Goal: Task Accomplishment & Management: Complete application form

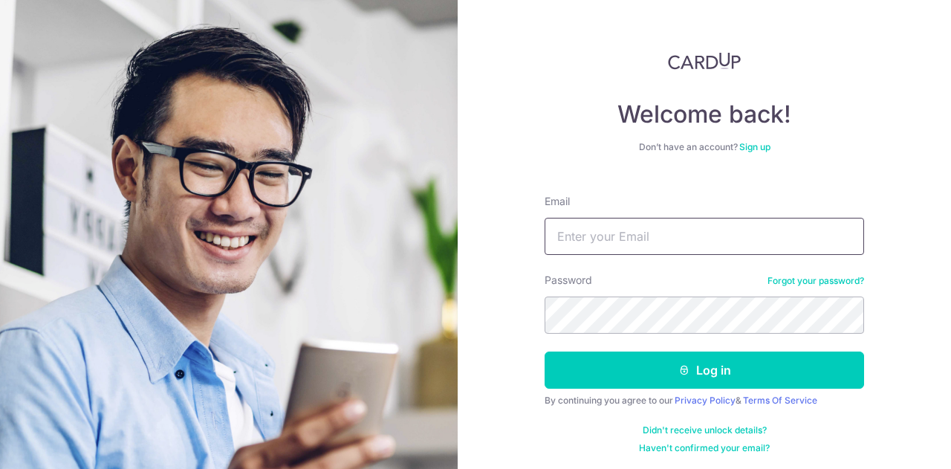
click at [666, 243] on input "Email" at bounding box center [705, 236] width 320 height 37
type input "e"
type input "heartsnstars@hotmail.com"
click at [545, 351] on button "Log in" at bounding box center [705, 369] width 320 height 37
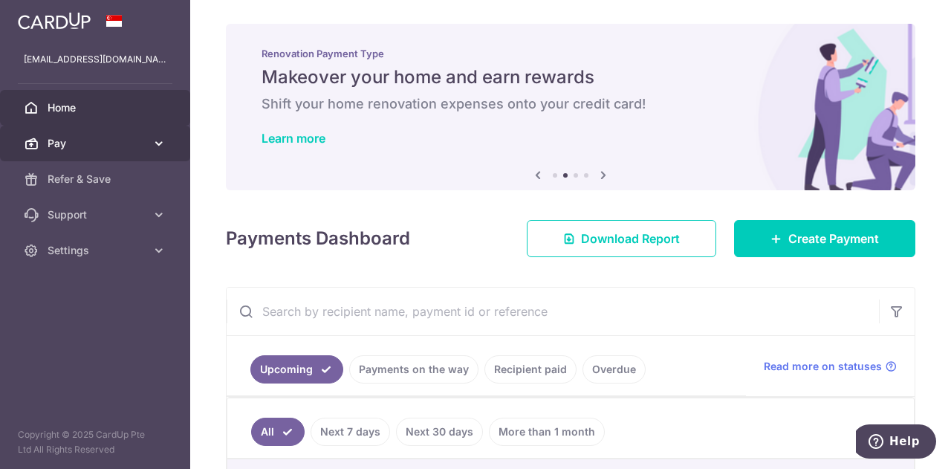
click at [77, 140] on span "Pay" at bounding box center [97, 143] width 98 height 15
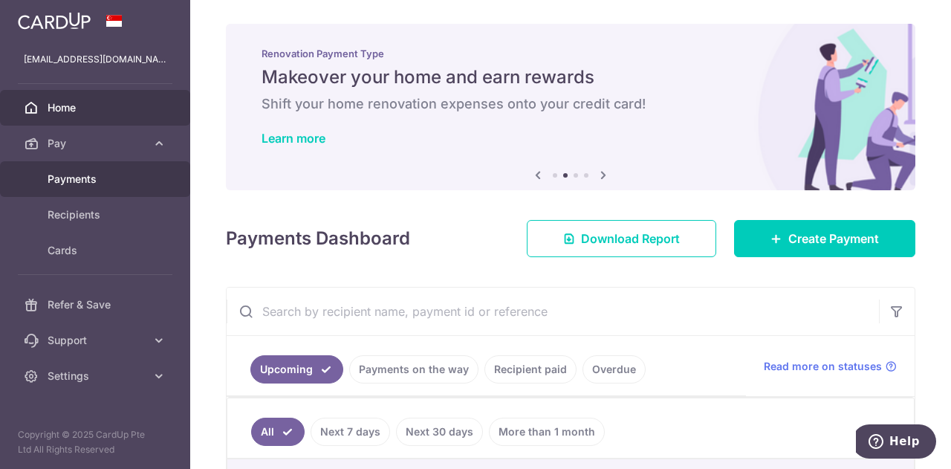
click at [83, 178] on span "Payments" at bounding box center [97, 179] width 98 height 15
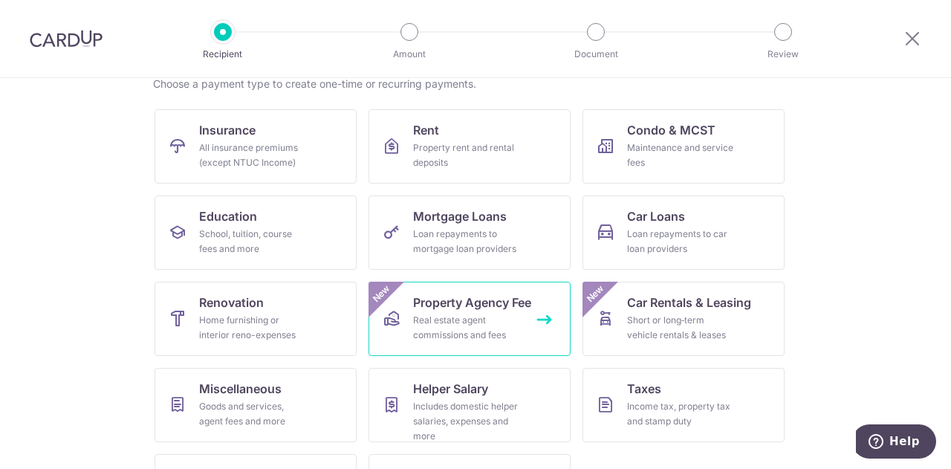
scroll to position [149, 0]
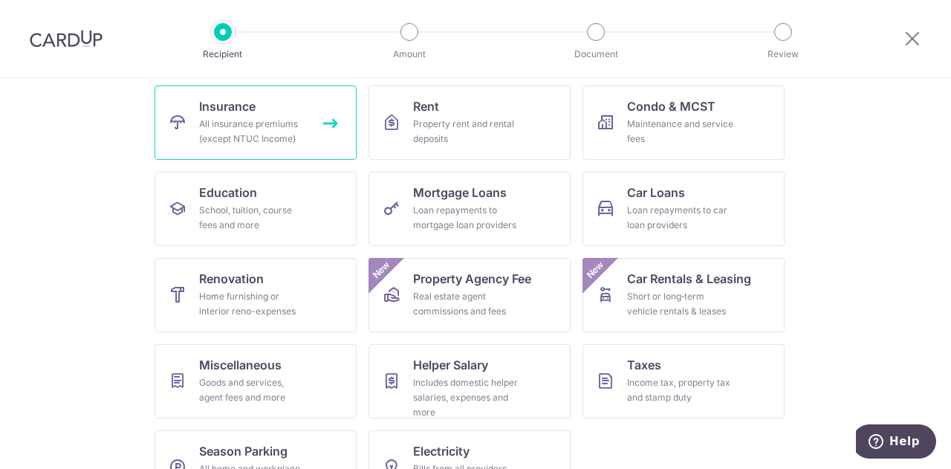
click at [244, 114] on span "Insurance" at bounding box center [227, 106] width 56 height 18
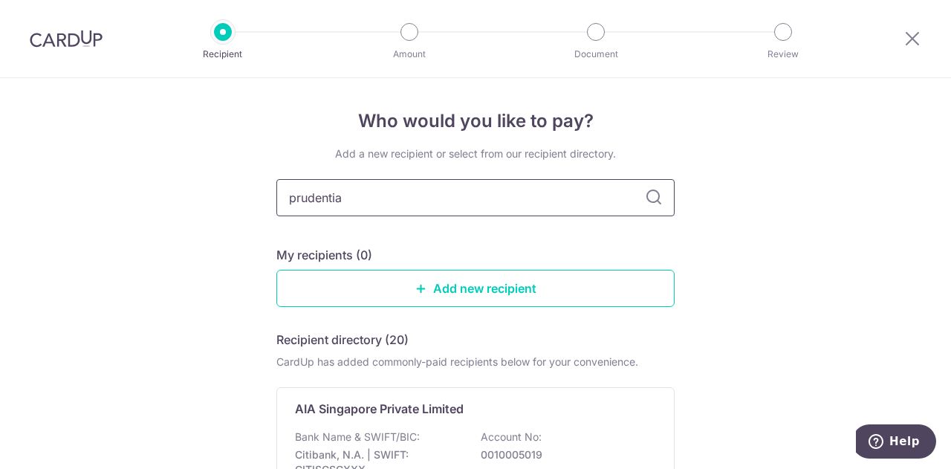
type input "prudential"
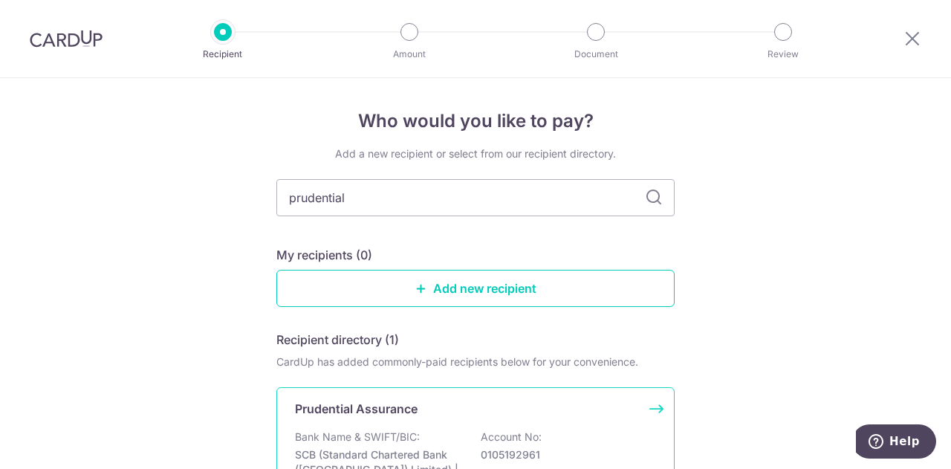
scroll to position [190, 0]
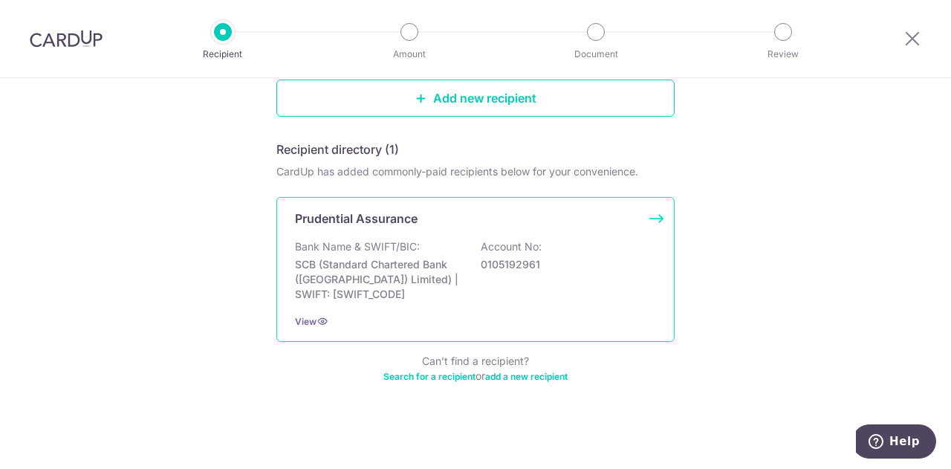
click at [425, 254] on div "Bank Name & SWIFT/BIC: SCB (Standard Chartered Bank (Singapore) Limited) | SWIF…" at bounding box center [475, 270] width 361 height 62
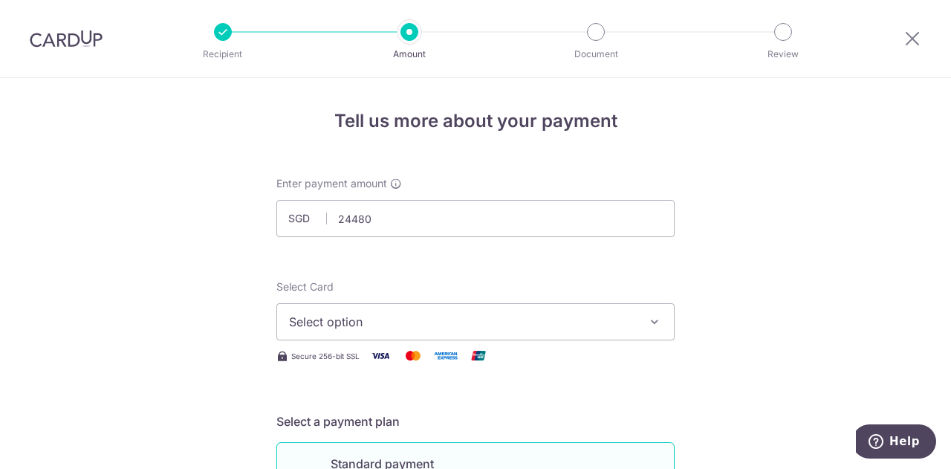
type input "24,480.00"
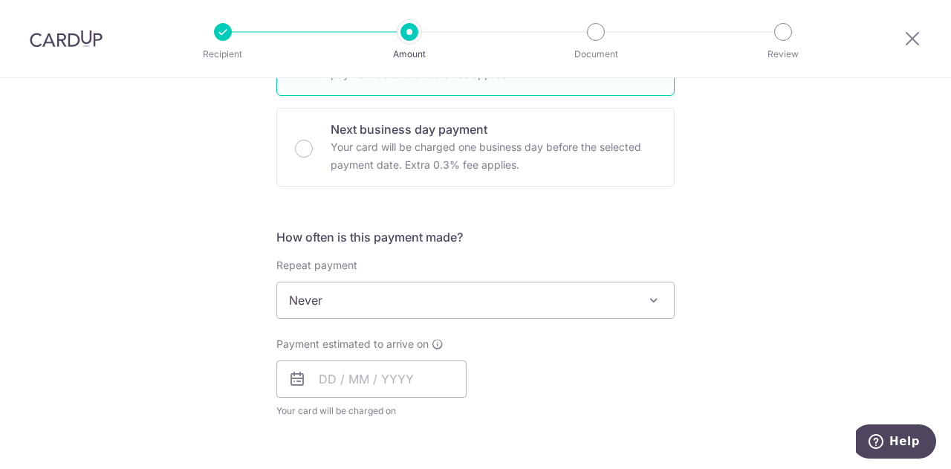
scroll to position [520, 0]
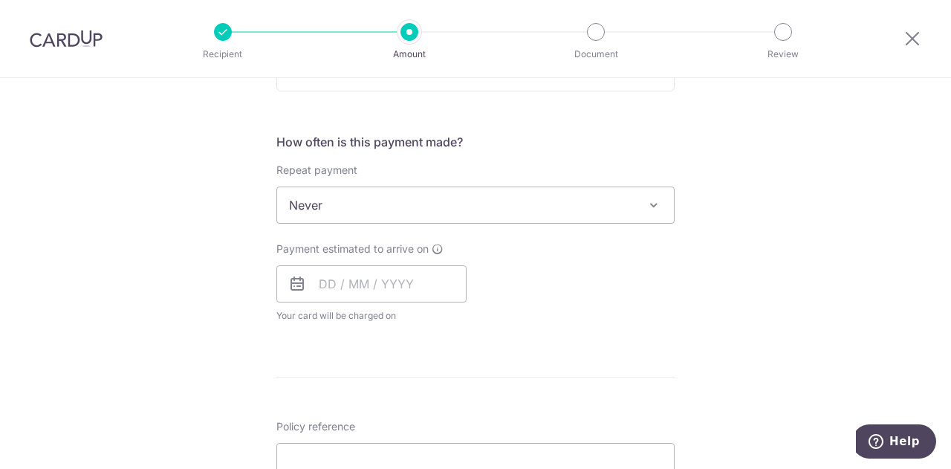
click at [599, 209] on span "Never" at bounding box center [475, 205] width 397 height 36
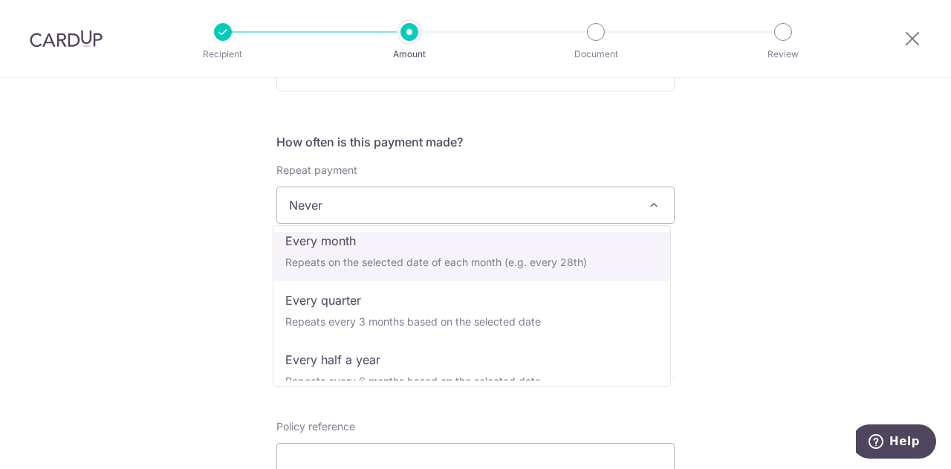
scroll to position [208, 0]
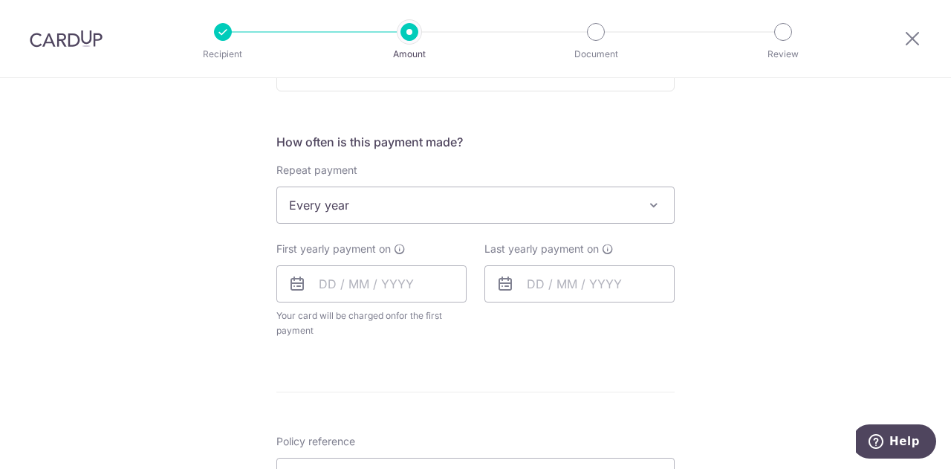
select select "6"
click at [776, 289] on div "Tell us more about your payment Enter payment amount SGD 24,480.00 24480.00 Sel…" at bounding box center [475, 237] width 951 height 1359
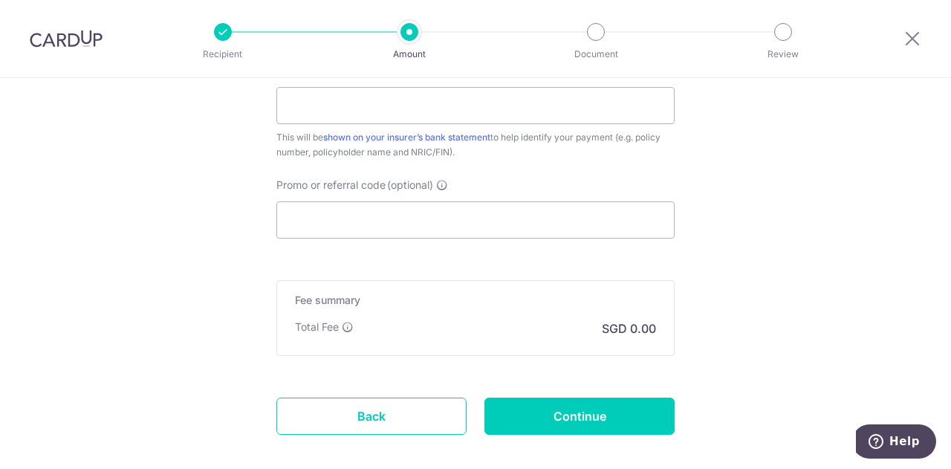
scroll to position [892, 0]
click at [568, 221] on input "Promo or referral code (optional)" at bounding box center [475, 219] width 398 height 37
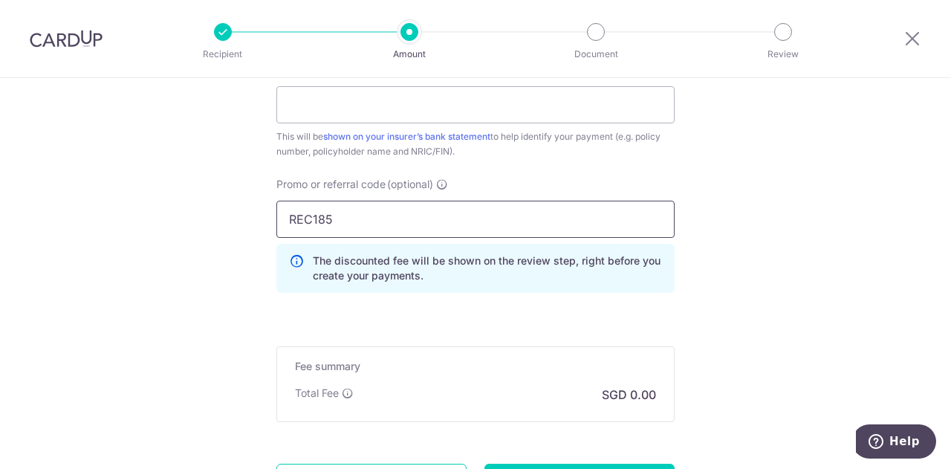
type input "REC185"
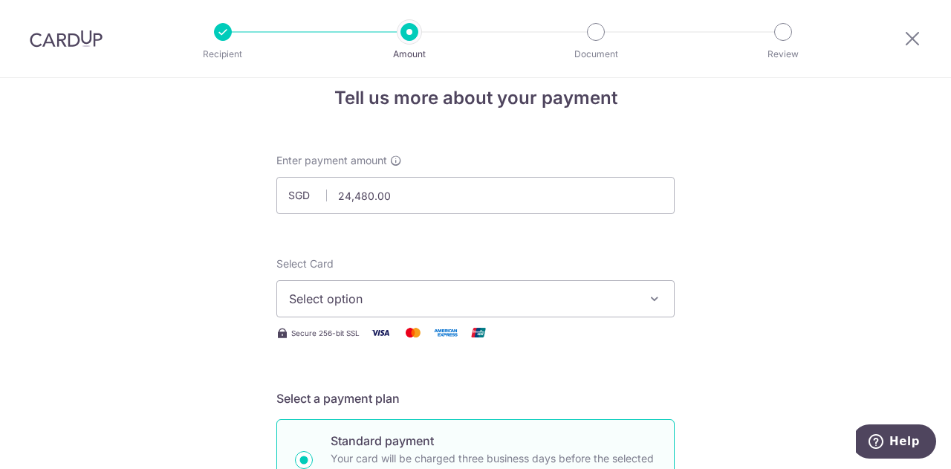
scroll to position [0, 0]
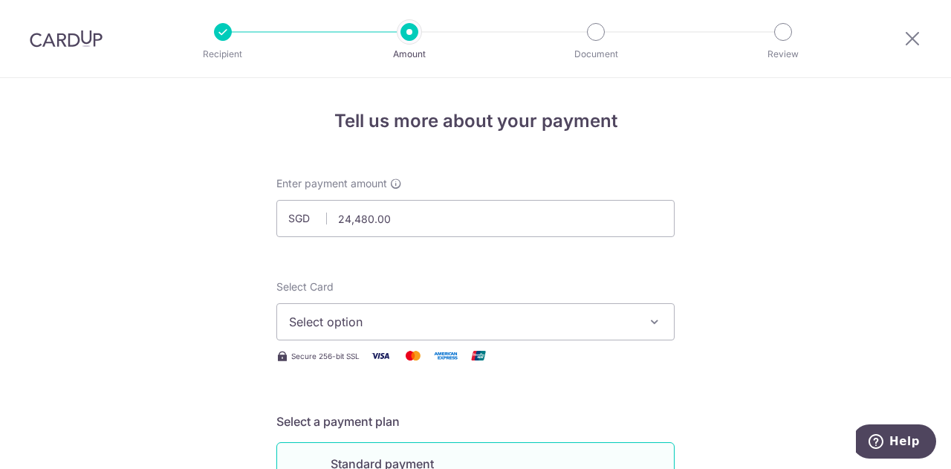
click at [561, 325] on span "Select option" at bounding box center [462, 322] width 346 height 18
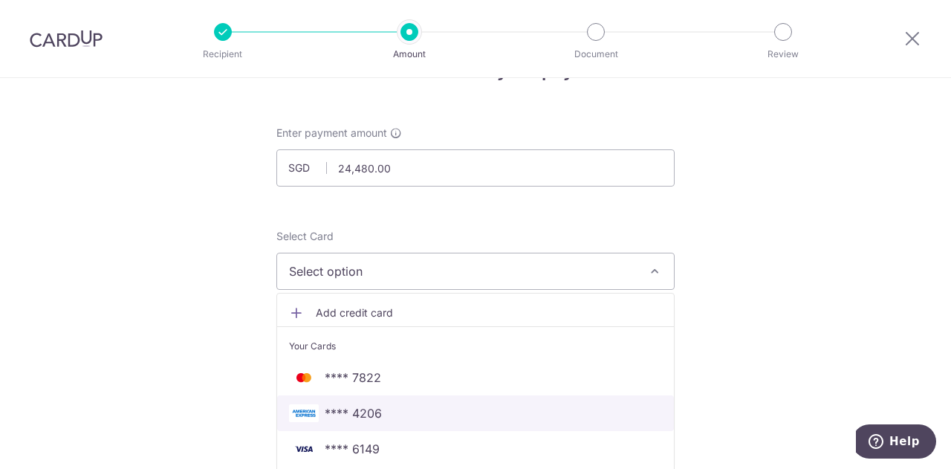
scroll to position [74, 0]
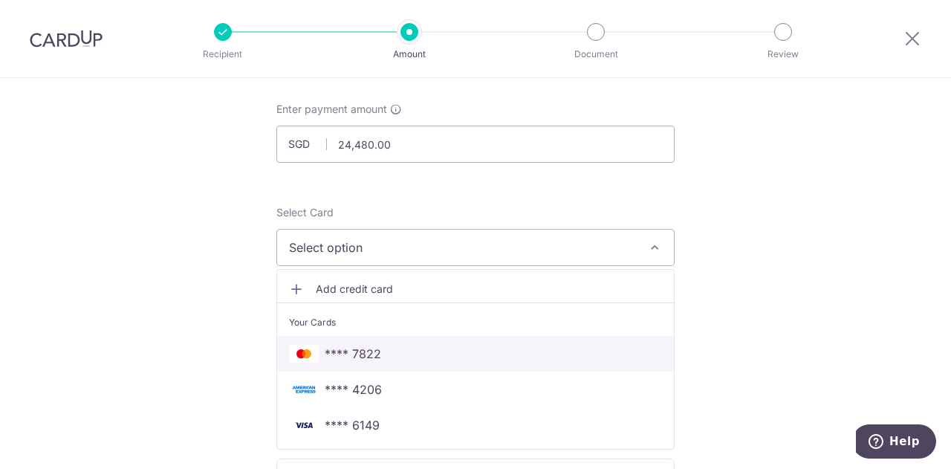
click at [427, 357] on span "**** 7822" at bounding box center [475, 354] width 373 height 18
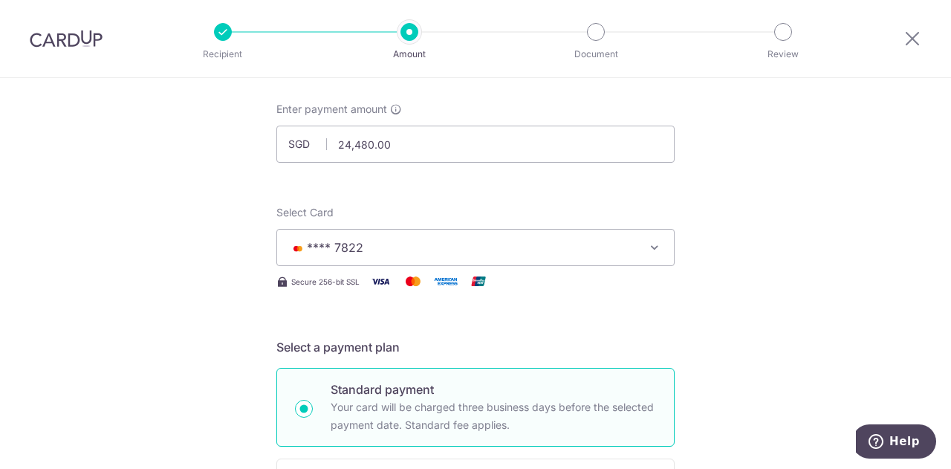
click at [649, 258] on button "**** 7822" at bounding box center [475, 247] width 398 height 37
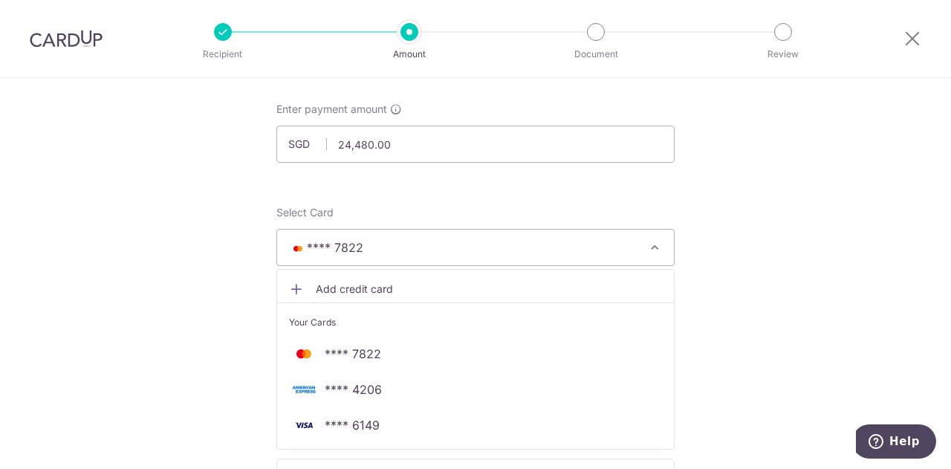
click at [649, 258] on button "**** 7822" at bounding box center [475, 247] width 398 height 37
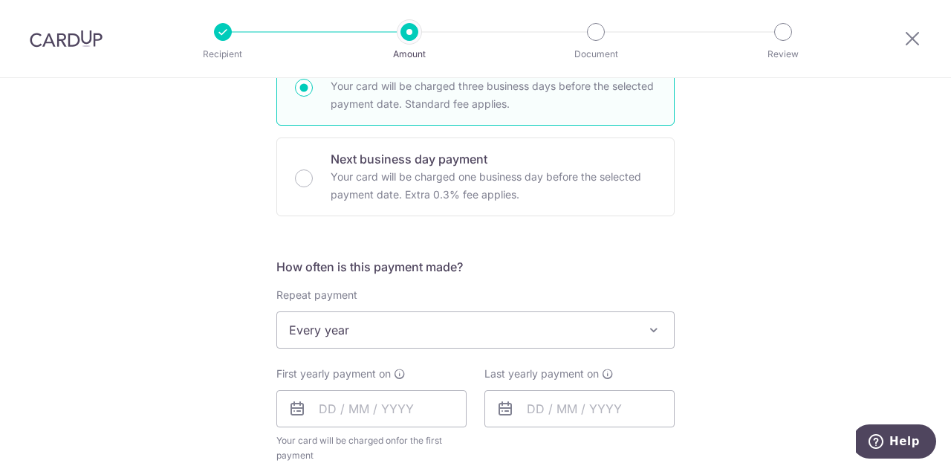
scroll to position [520, 0]
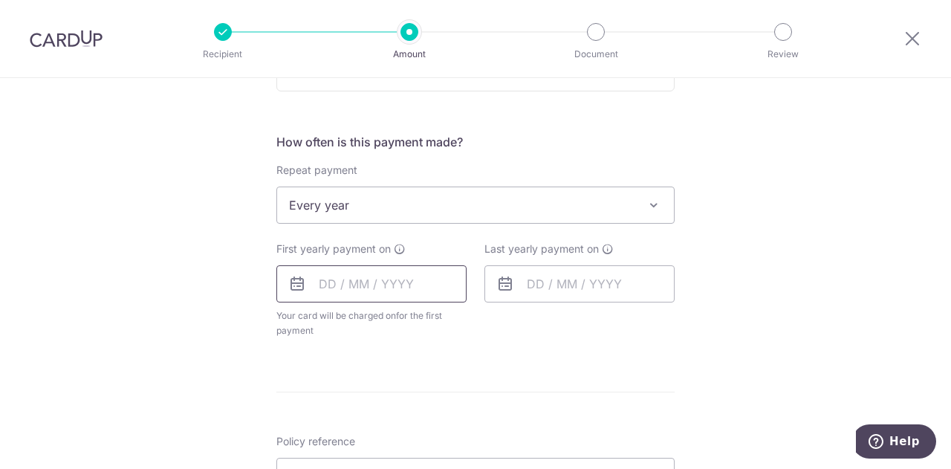
click at [418, 285] on input "text" at bounding box center [371, 283] width 190 height 37
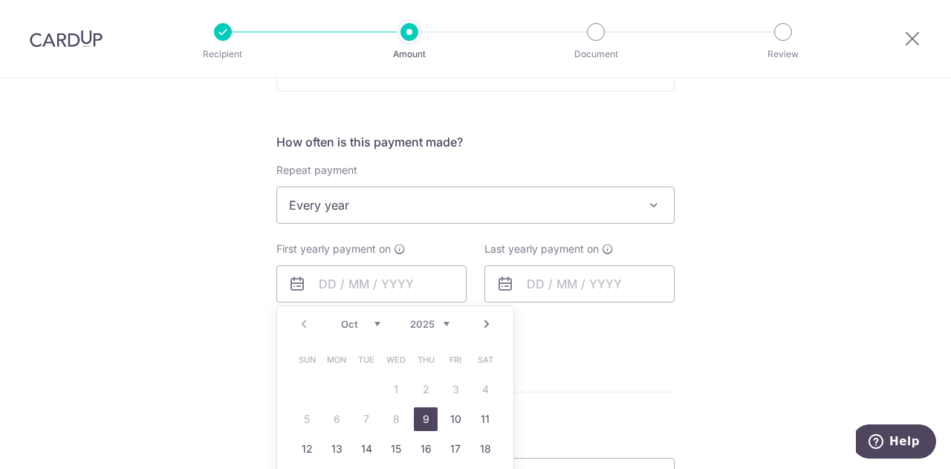
click at [363, 330] on div "Prev Next Oct Nov Dec 2025 2026 2027 2028 2029 2030 2031 2032 2033 2034 2035" at bounding box center [395, 324] width 236 height 36
click at [369, 321] on select "Oct Nov Dec" at bounding box center [360, 324] width 39 height 12
click at [690, 344] on div "Tell us more about your payment Enter payment amount SGD 24,480.00 24480.00 Sel…" at bounding box center [475, 271] width 951 height 1426
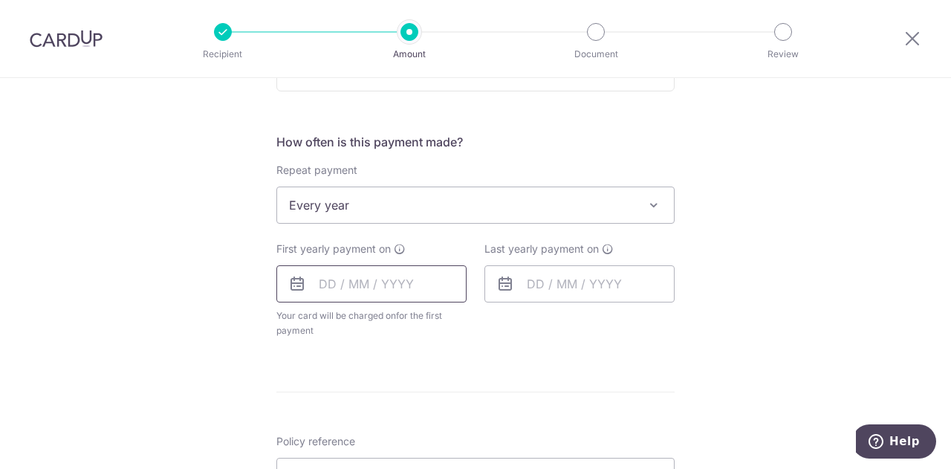
click at [344, 289] on input "text" at bounding box center [371, 283] width 190 height 37
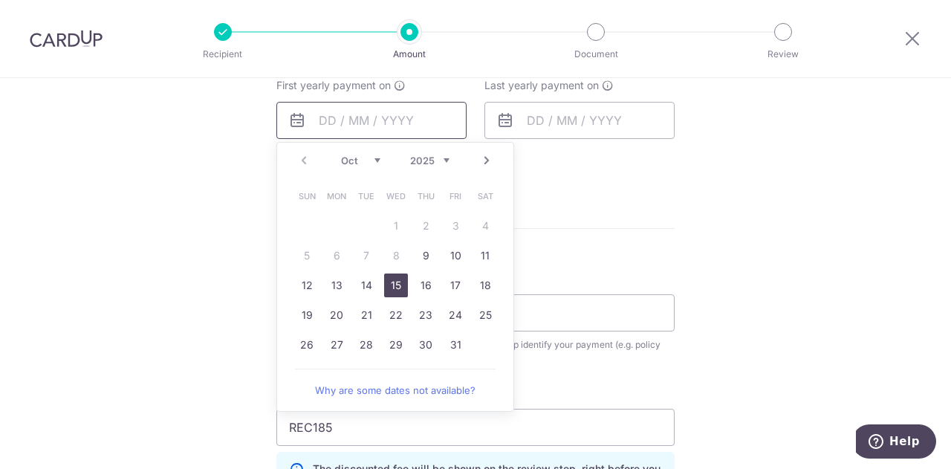
scroll to position [743, 0]
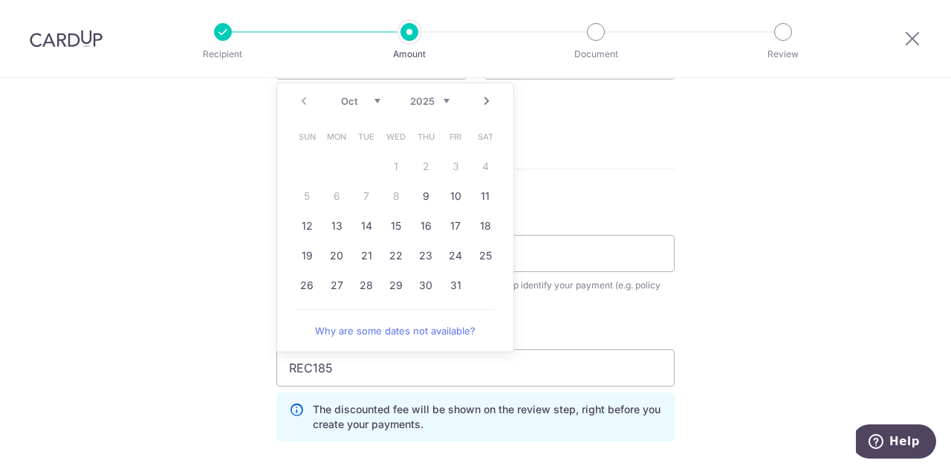
click at [481, 100] on link "Next" at bounding box center [487, 101] width 18 height 18
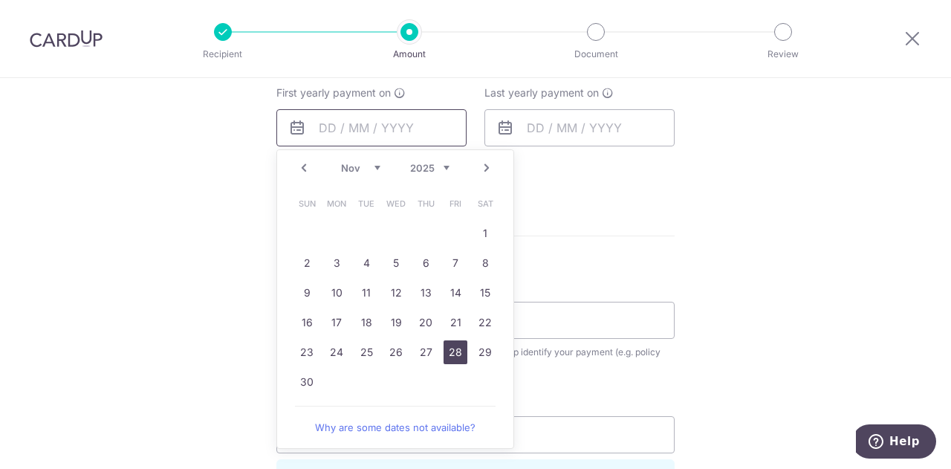
scroll to position [678, 0]
click at [476, 285] on link "15" at bounding box center [485, 291] width 24 height 24
type input "[DATE]"
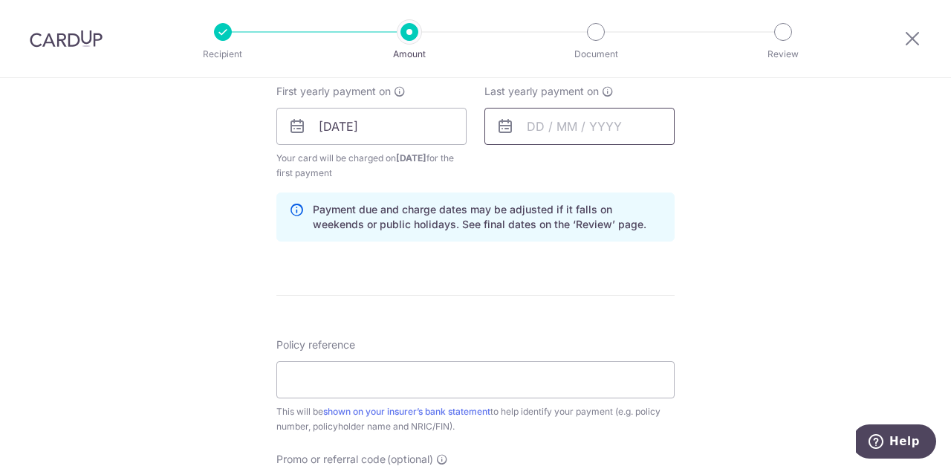
click at [603, 123] on input "text" at bounding box center [579, 126] width 190 height 37
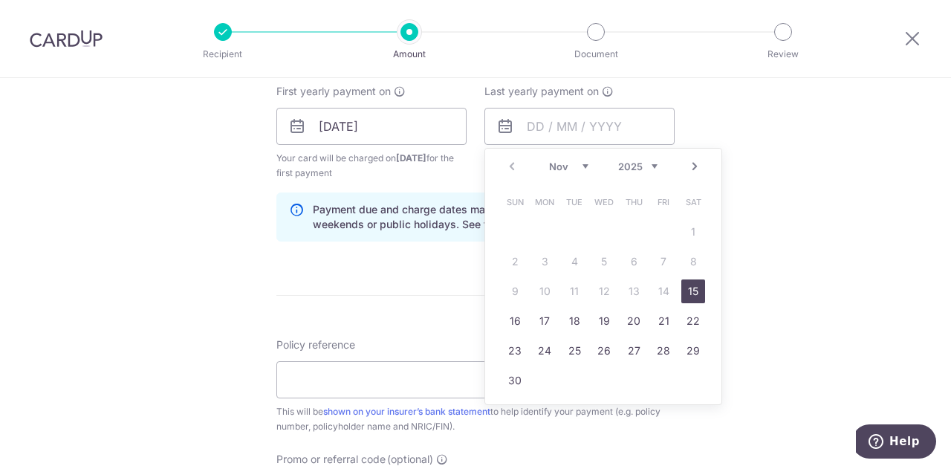
click at [654, 167] on select "2025 2026 2027 2028 2029 2030 2031 2032 2033 2034 2035" at bounding box center [637, 166] width 39 height 12
click at [691, 322] on link "23" at bounding box center [693, 321] width 24 height 24
type input "23/11/2030"
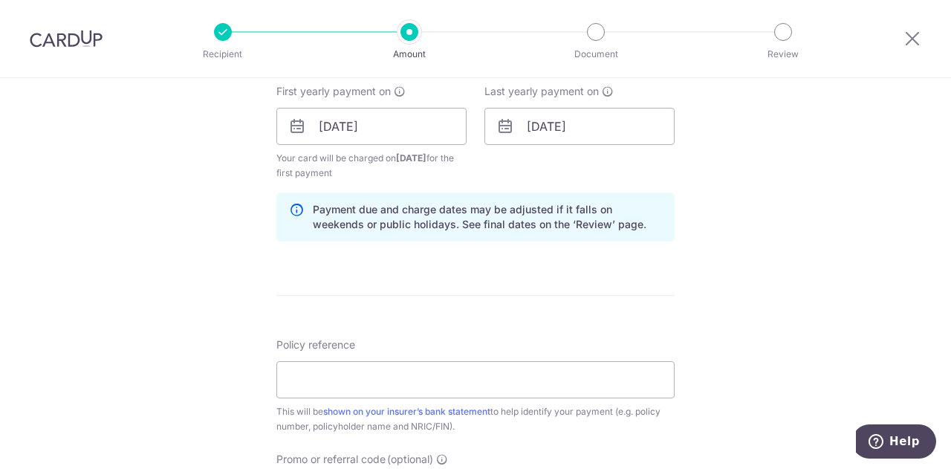
click at [780, 296] on div "Tell us more about your payment Enter payment amount SGD 24,480.00 24480.00 Sel…" at bounding box center [475, 143] width 951 height 1487
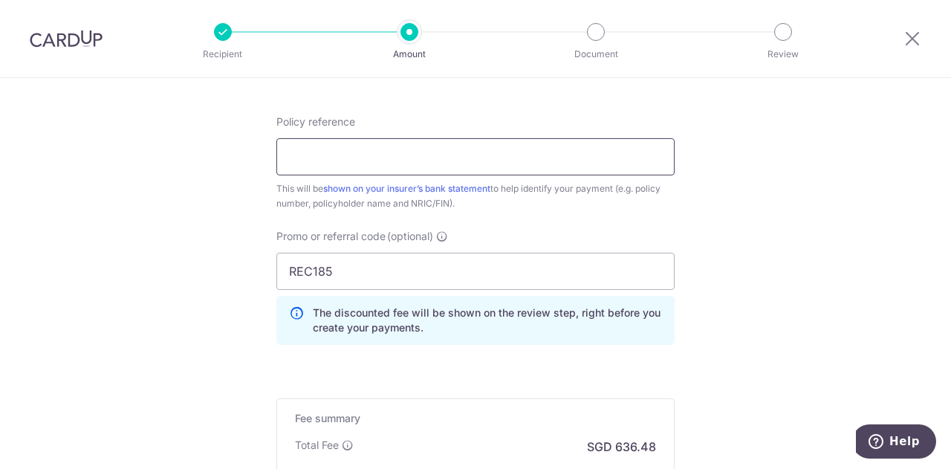
click at [516, 157] on input "Policy reference" at bounding box center [475, 156] width 398 height 37
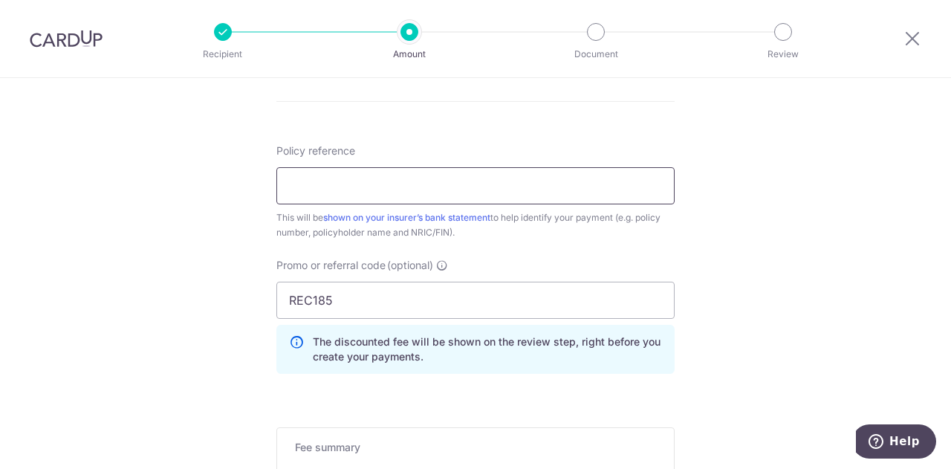
scroll to position [869, 0]
paste input "86591699"
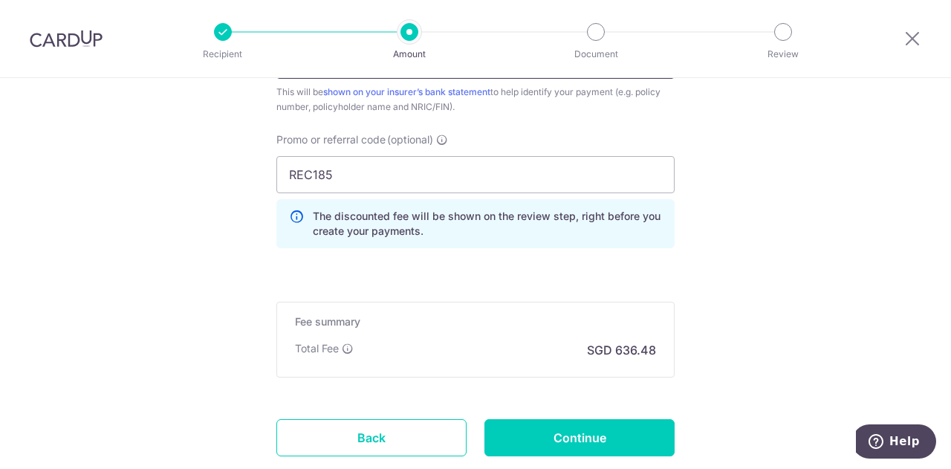
scroll to position [1092, 0]
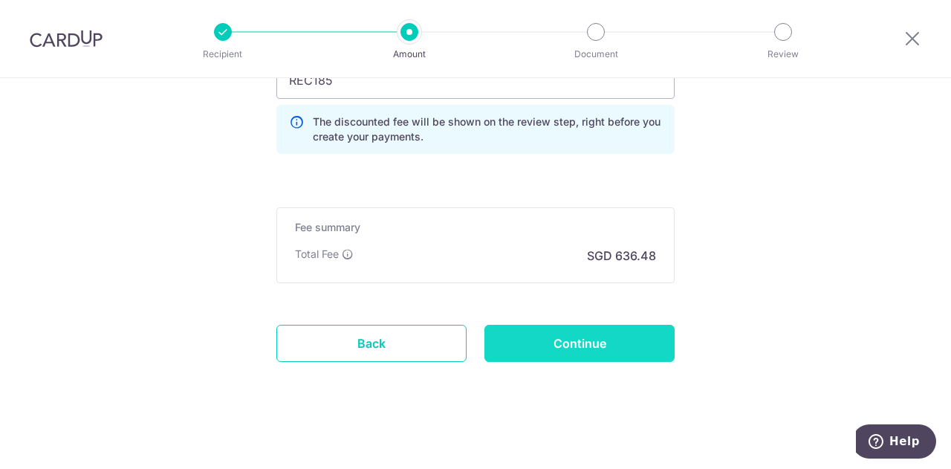
type input "86591699"
click at [534, 332] on input "Continue" at bounding box center [579, 343] width 190 height 37
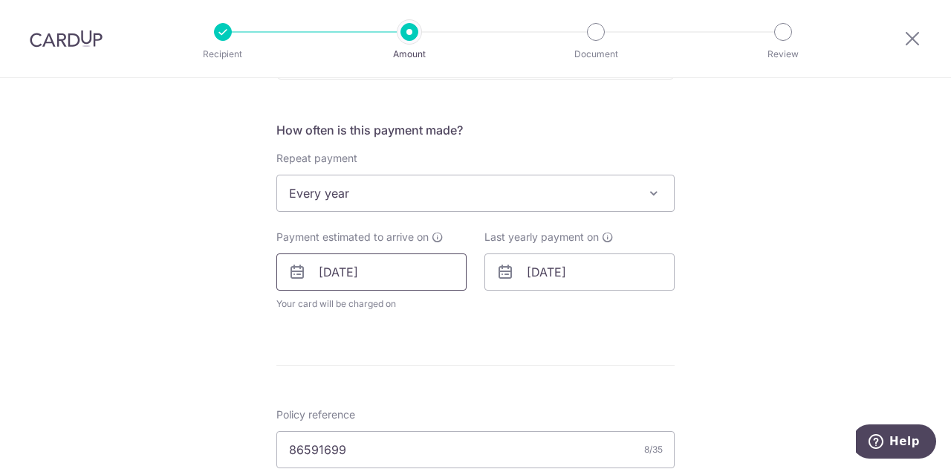
scroll to position [443, 0]
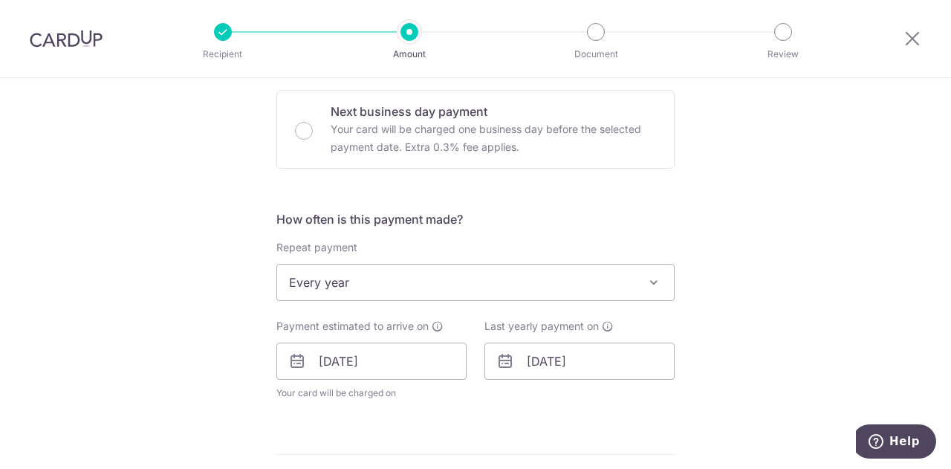
click at [419, 273] on span "Every year" at bounding box center [475, 283] width 397 height 36
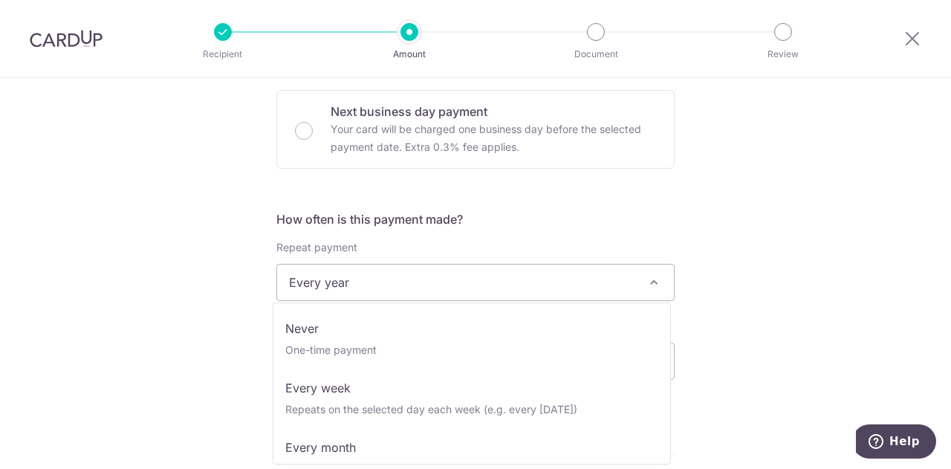
scroll to position [178, 0]
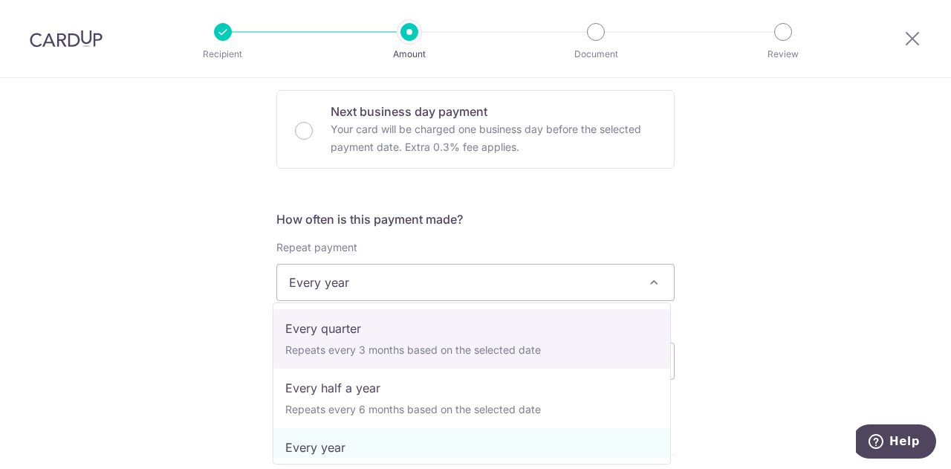
click at [791, 180] on div "Tell us more about your payment Enter payment amount SGD 24,480.00 24480.00 Sel…" at bounding box center [475, 351] width 951 height 1432
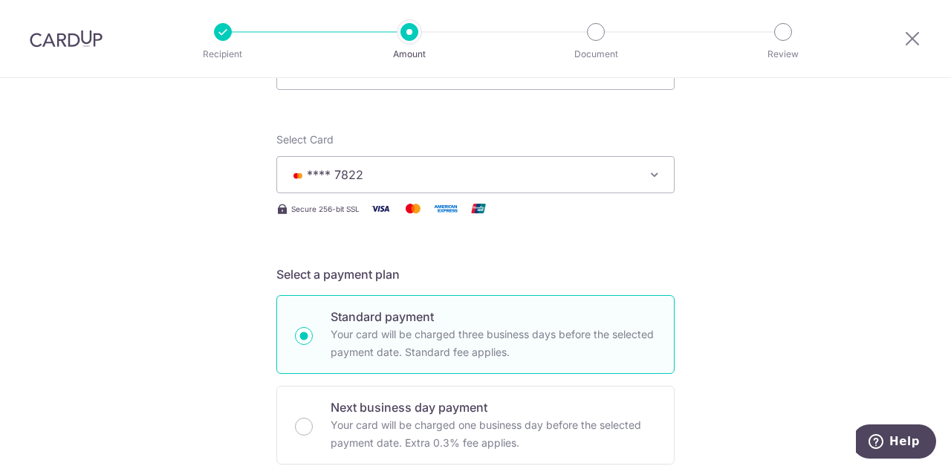
scroll to position [146, 0]
click at [546, 178] on span "**** 7822" at bounding box center [462, 176] width 346 height 18
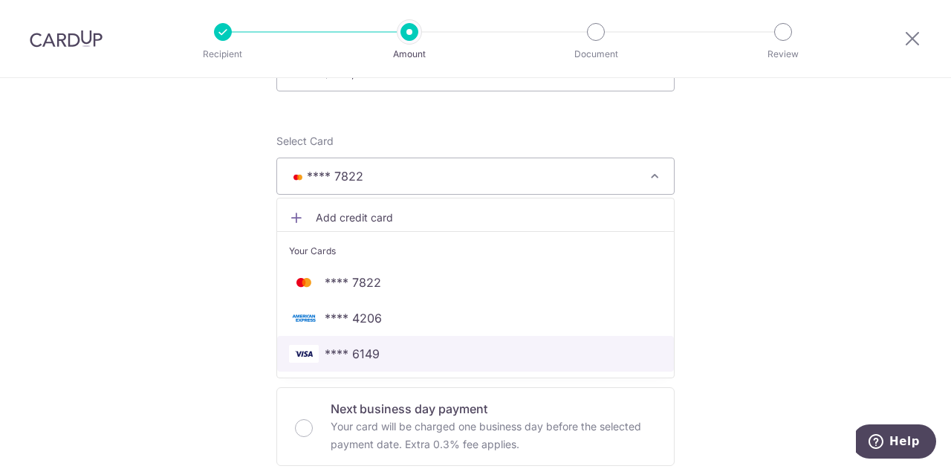
click at [492, 345] on span "**** 6149" at bounding box center [475, 354] width 373 height 18
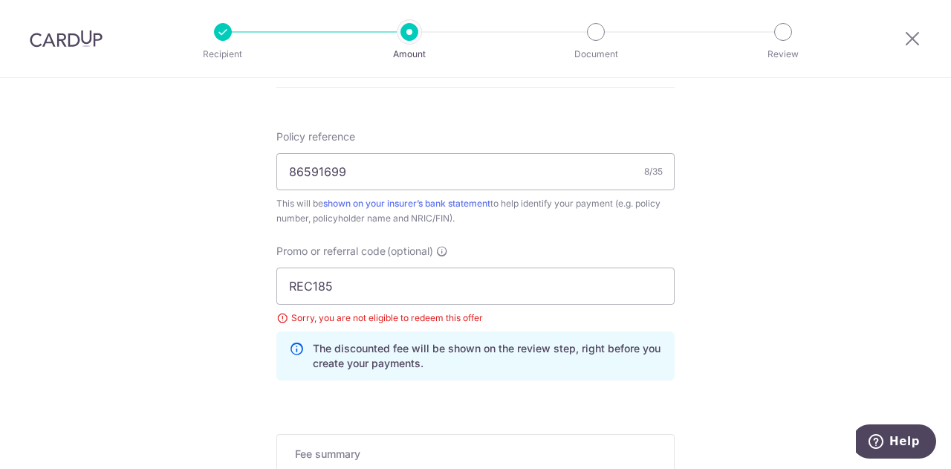
scroll to position [1037, 0]
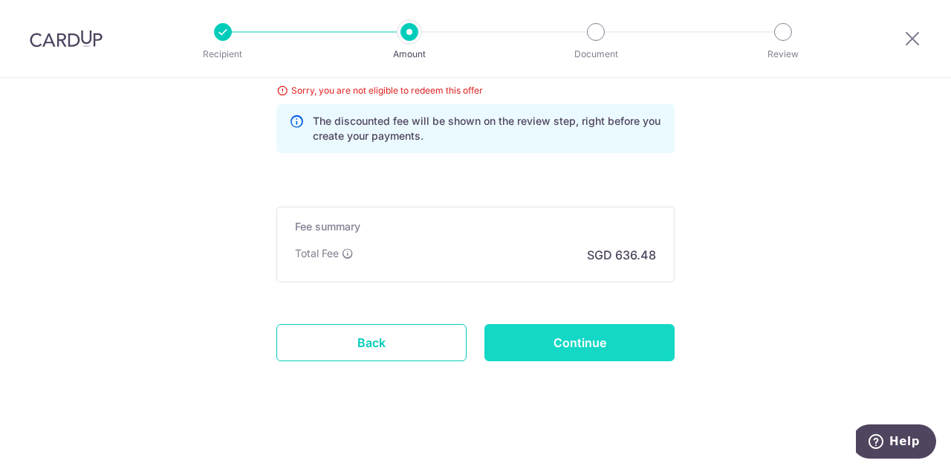
click at [590, 345] on input "Continue" at bounding box center [579, 342] width 190 height 37
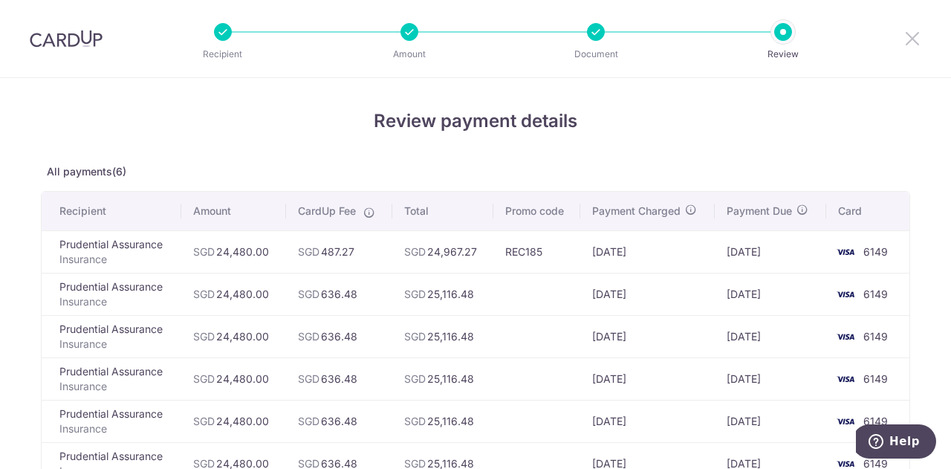
click at [911, 37] on icon at bounding box center [913, 38] width 18 height 19
